Goal: Task Accomplishment & Management: Manage account settings

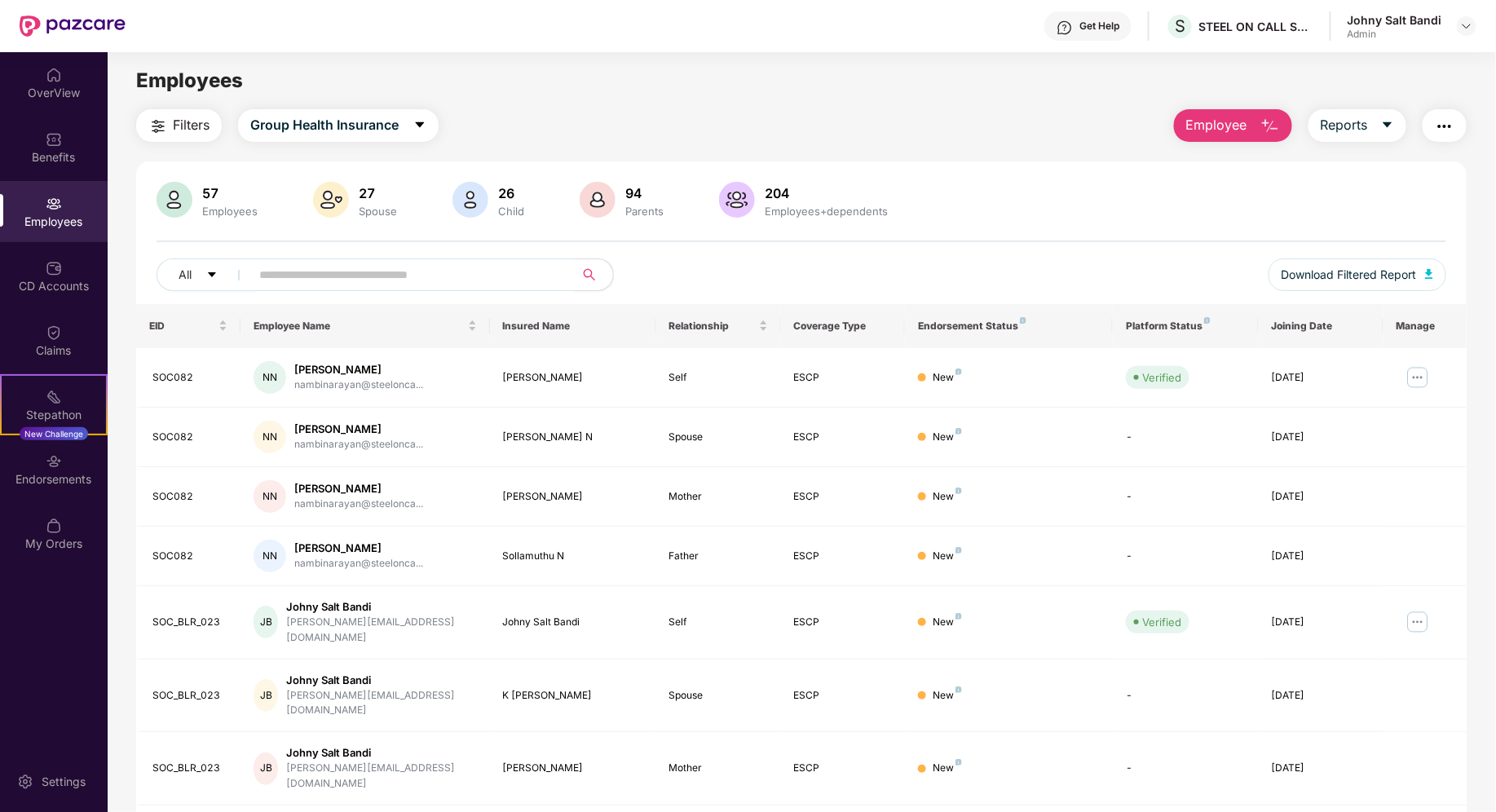
click at [373, 282] on input "text" at bounding box center [406, 274] width 293 height 24
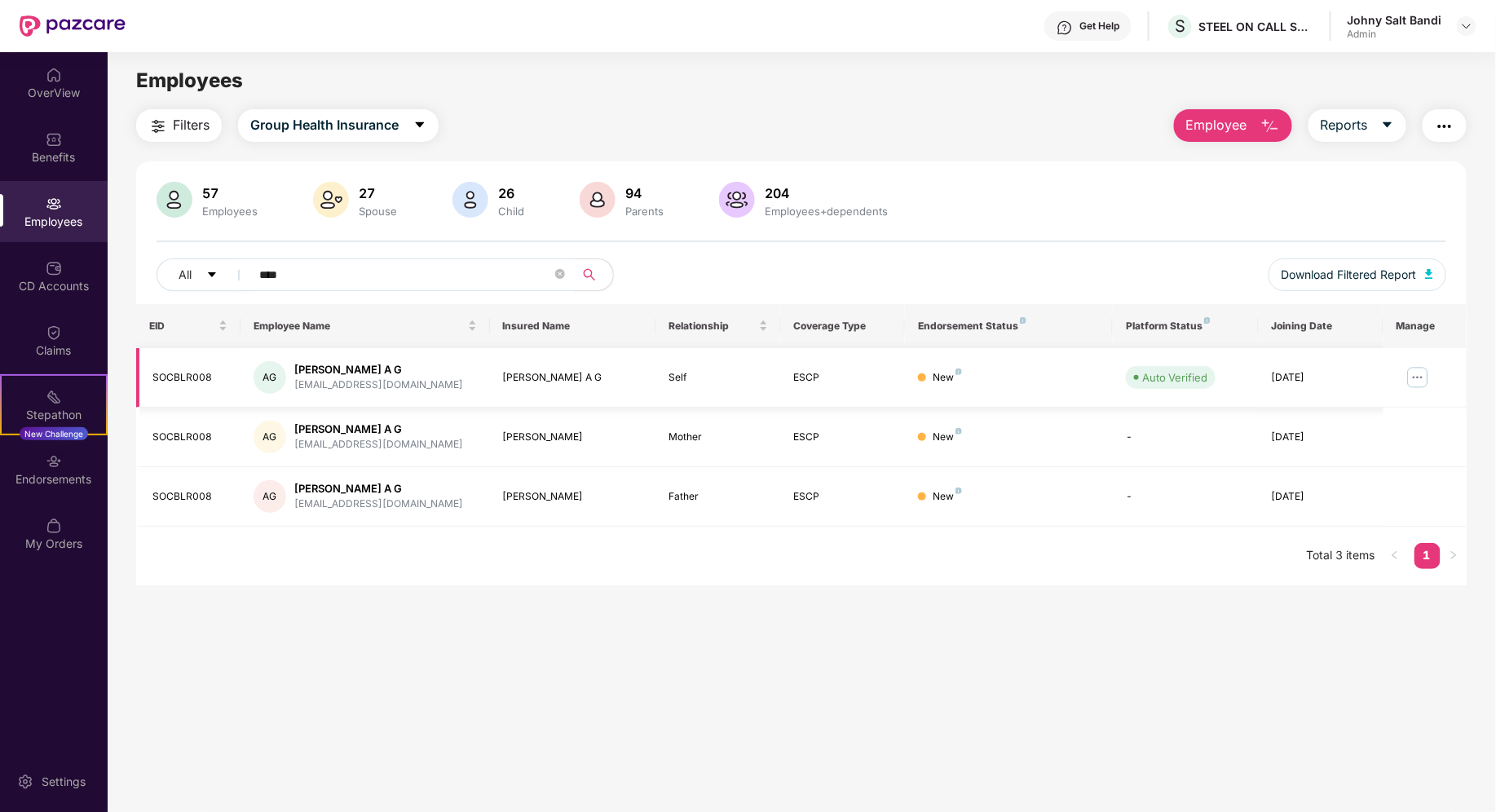
type input "****"
click at [171, 377] on div "SOCBLR008" at bounding box center [189, 377] width 74 height 16
click at [1416, 373] on img at bounding box center [1417, 377] width 26 height 26
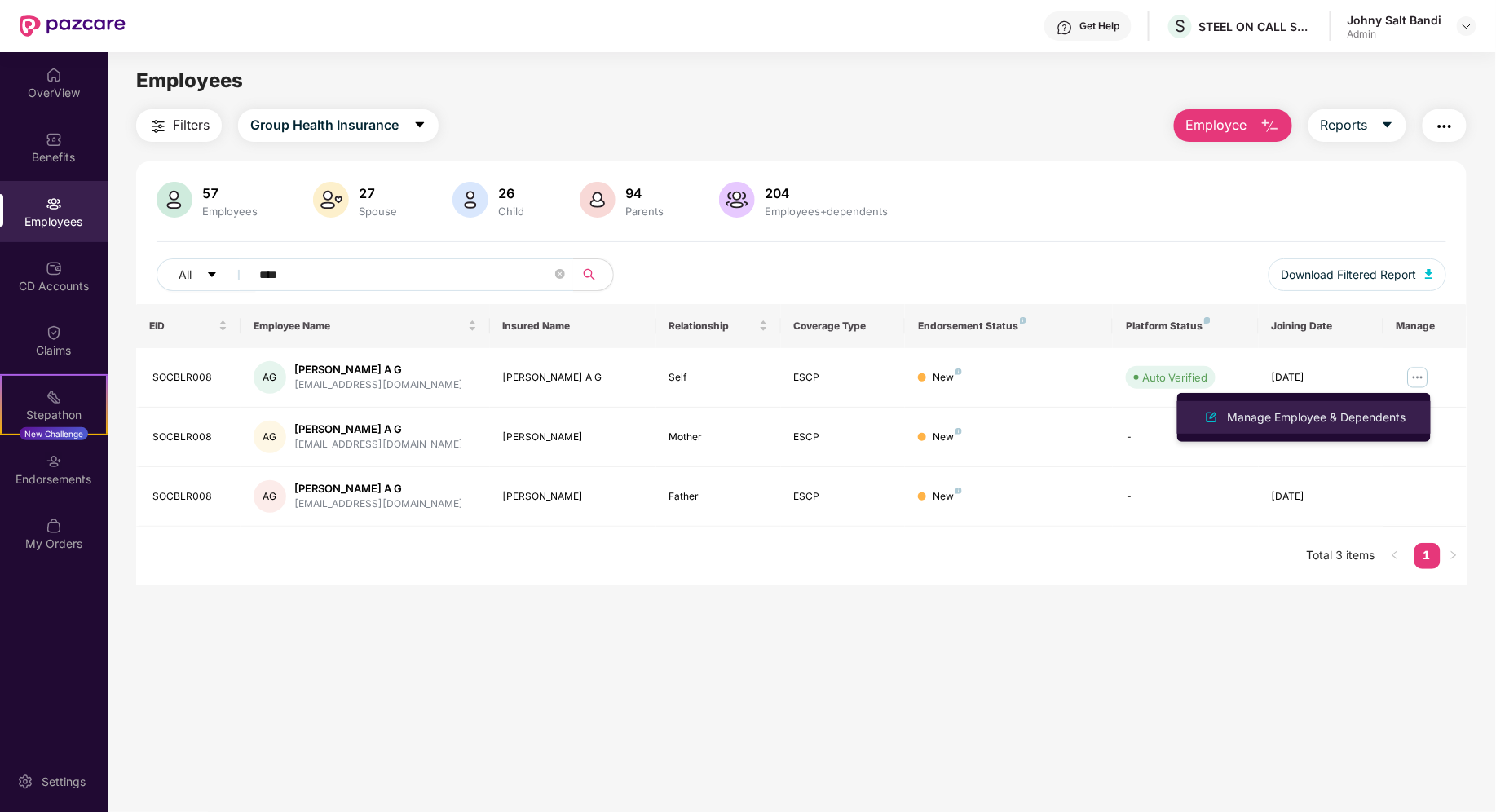
click at [1333, 406] on li "Manage Employee & Dependents" at bounding box center [1304, 417] width 254 height 32
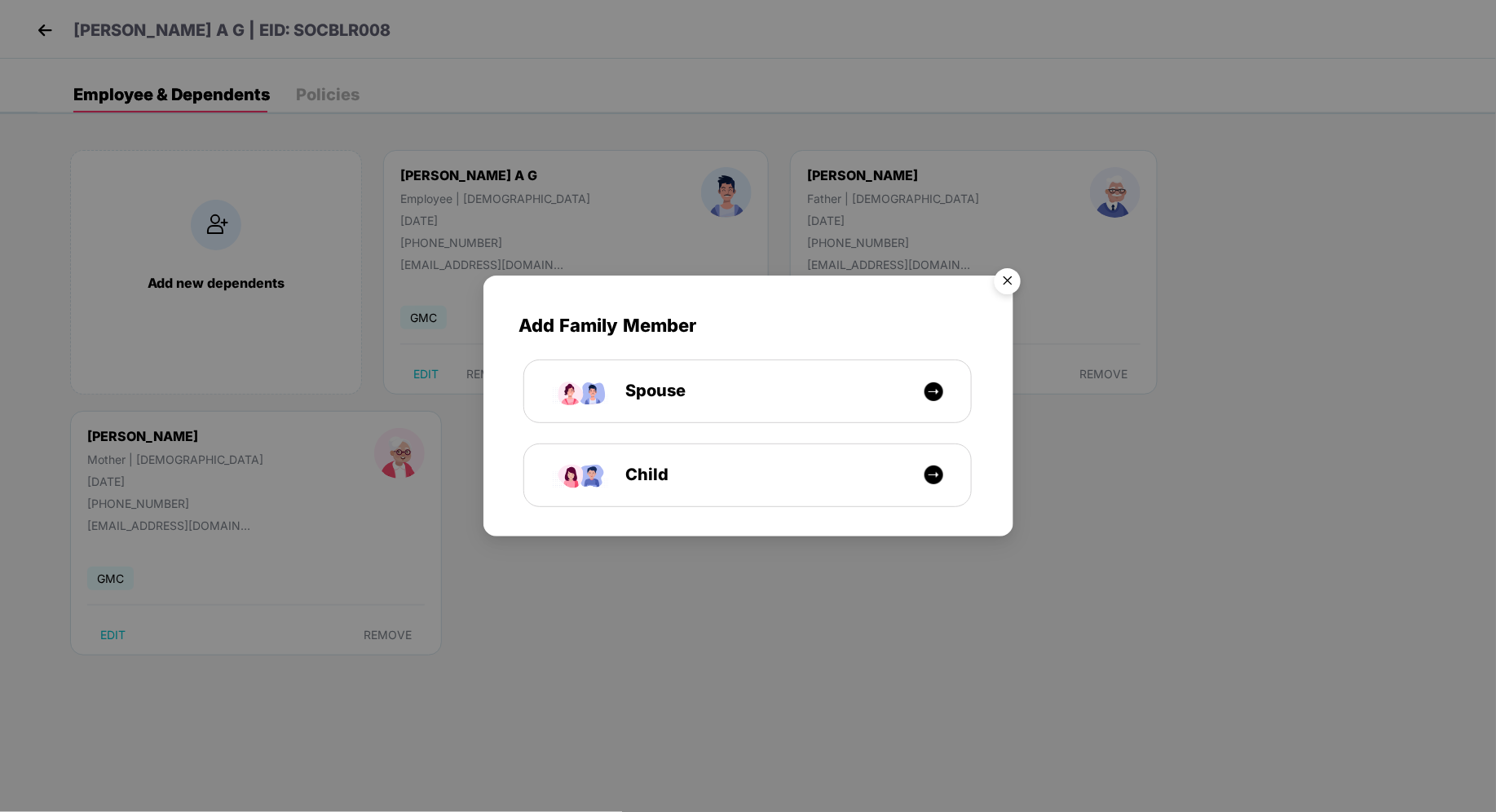
click at [1004, 287] on img "Close" at bounding box center [1007, 283] width 46 height 46
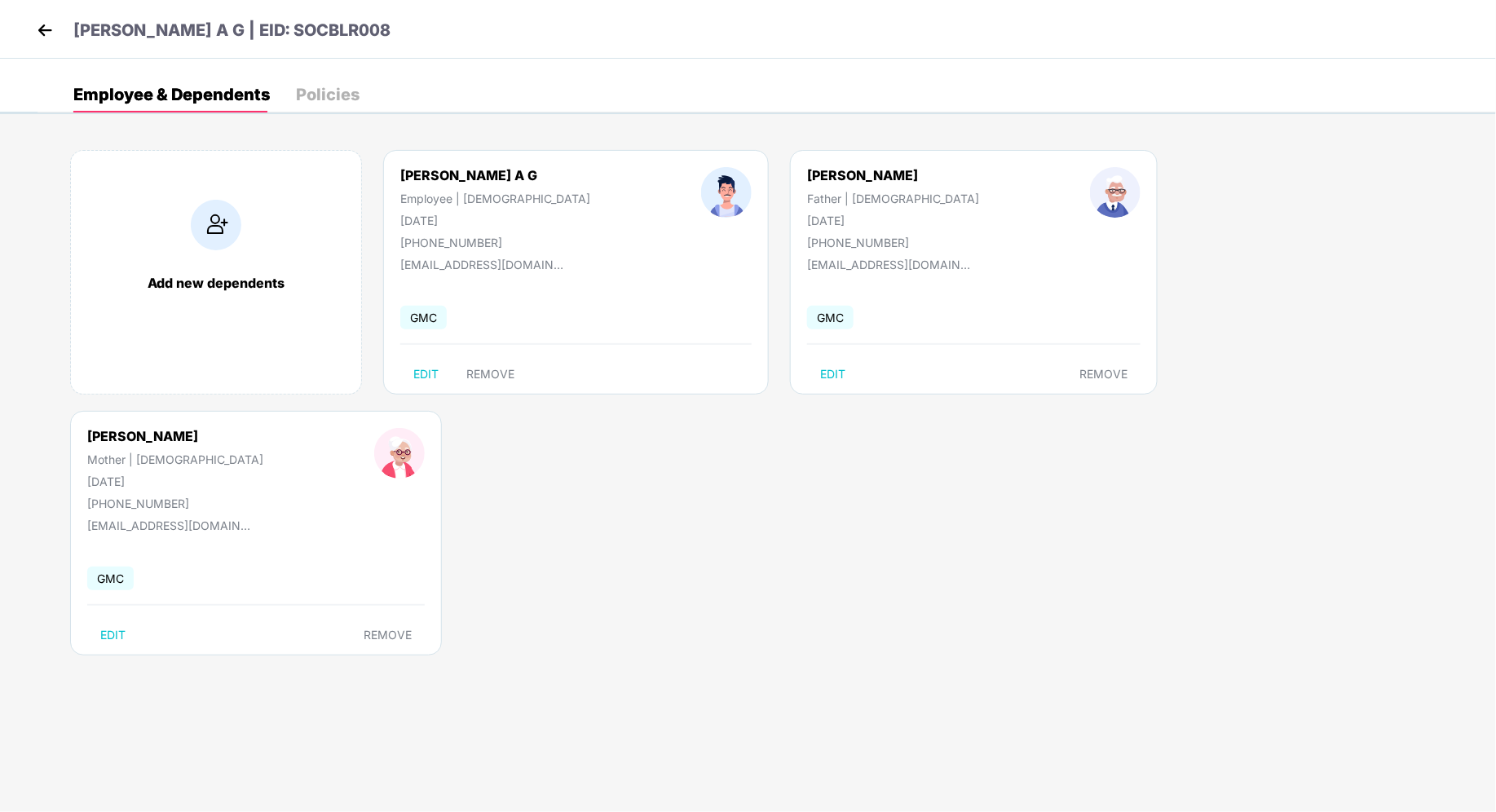
click at [807, 321] on span "GMC" at bounding box center [831, 318] width 46 height 24
click at [314, 95] on div "Policies" at bounding box center [328, 95] width 64 height 17
